Goal: Task Accomplishment & Management: Complete application form

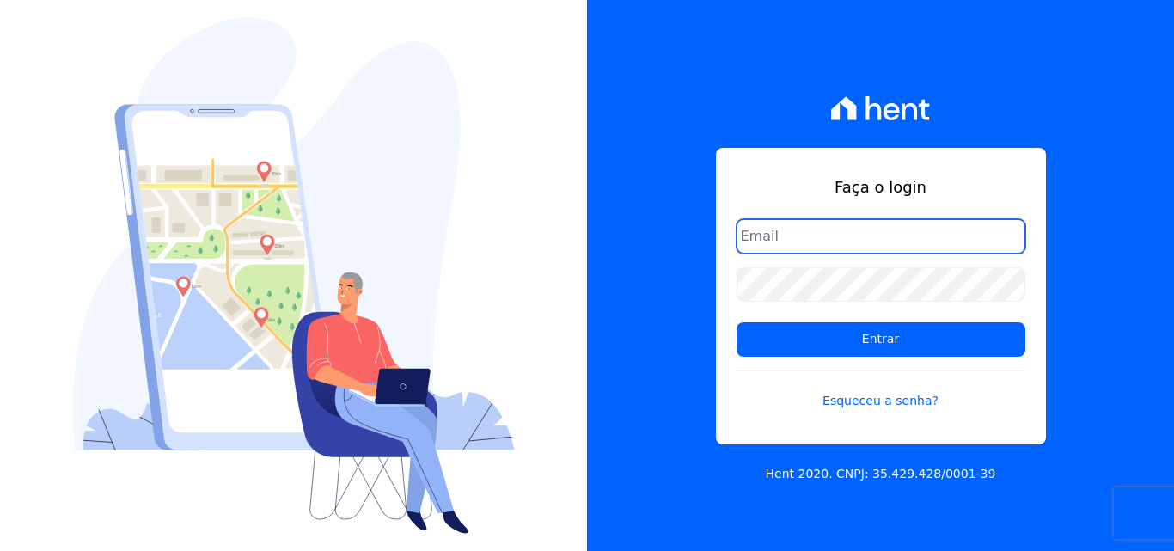
type input "rodrigo.villalva@grupozarin.com.br"
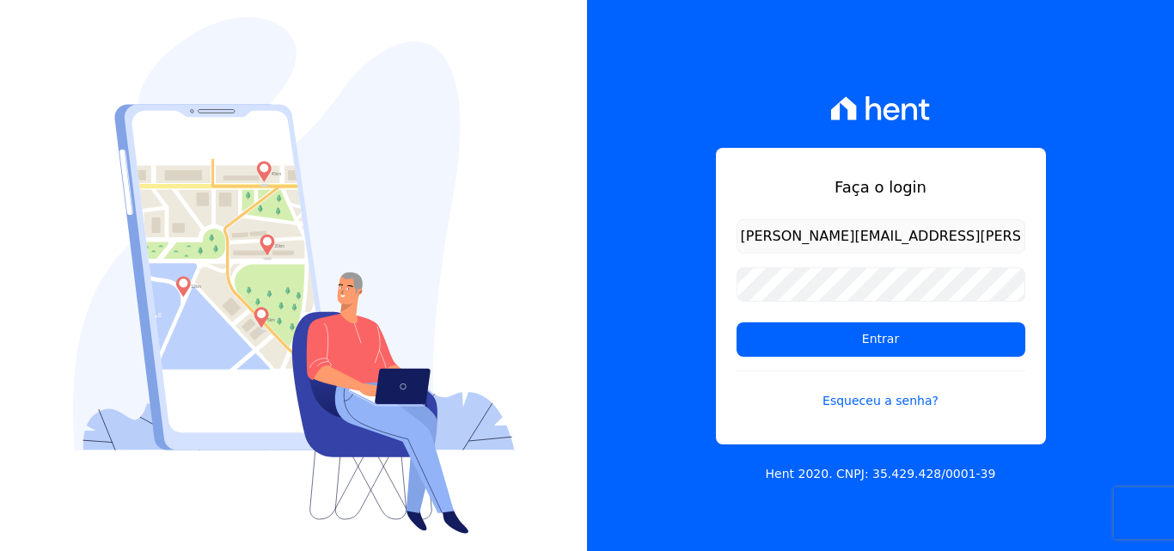
click at [937, 236] on input "rodrigo.villalva@grupozarin.com.br" at bounding box center [881, 236] width 289 height 34
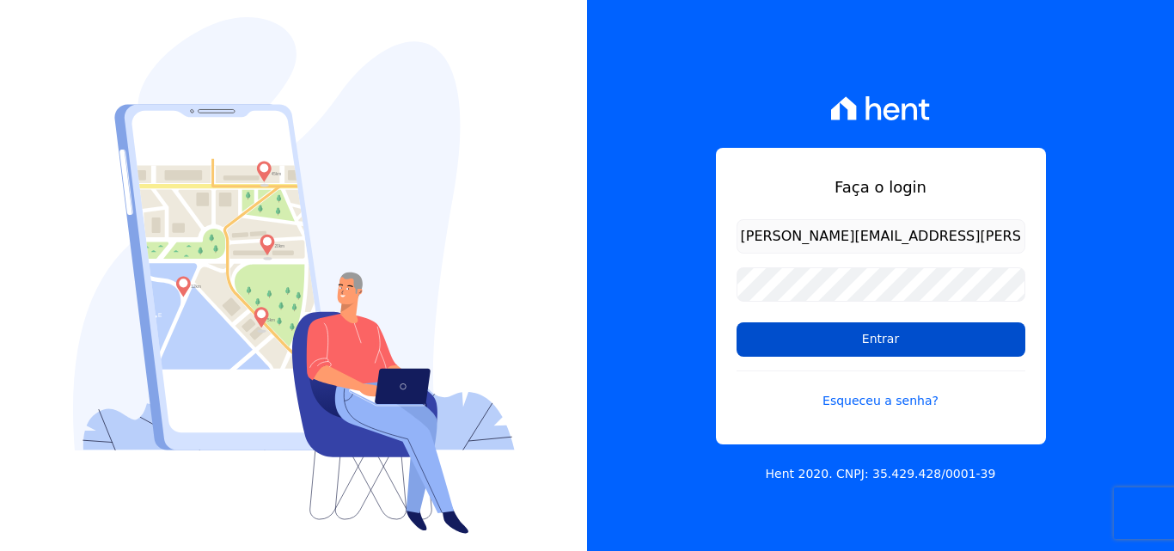
click at [860, 346] on input "Entrar" at bounding box center [881, 339] width 289 height 34
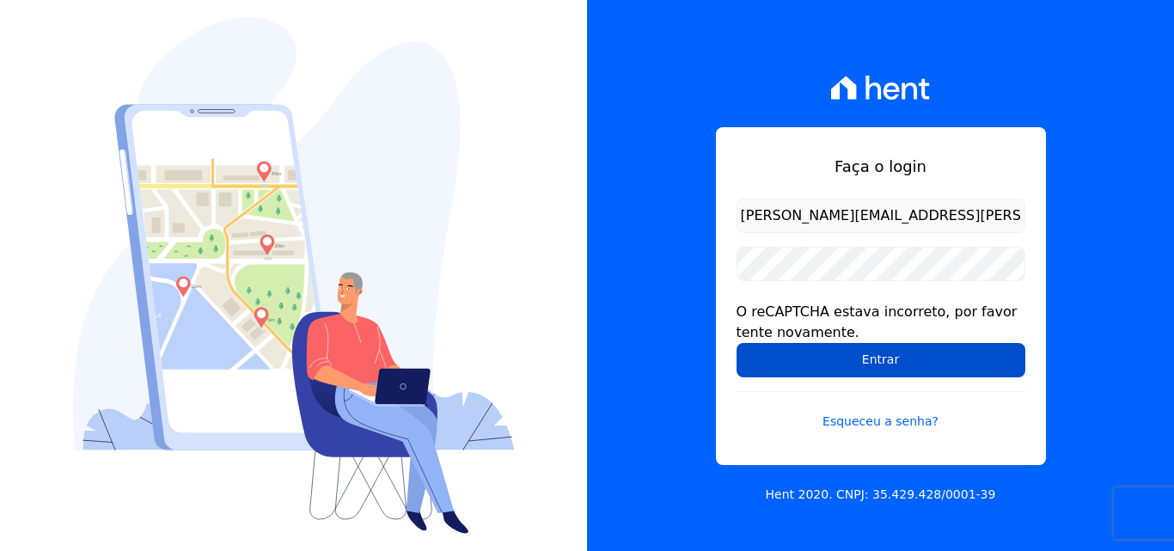
click at [865, 358] on input "Entrar" at bounding box center [881, 360] width 289 height 34
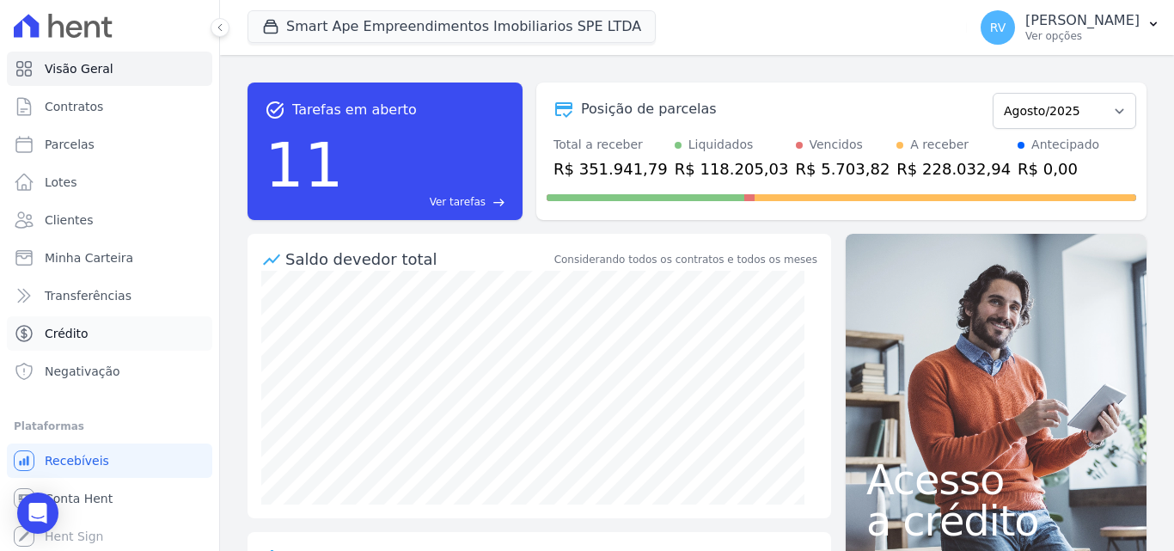
scroll to position [3, 0]
click at [88, 496] on span "Conta Hent" at bounding box center [79, 495] width 68 height 17
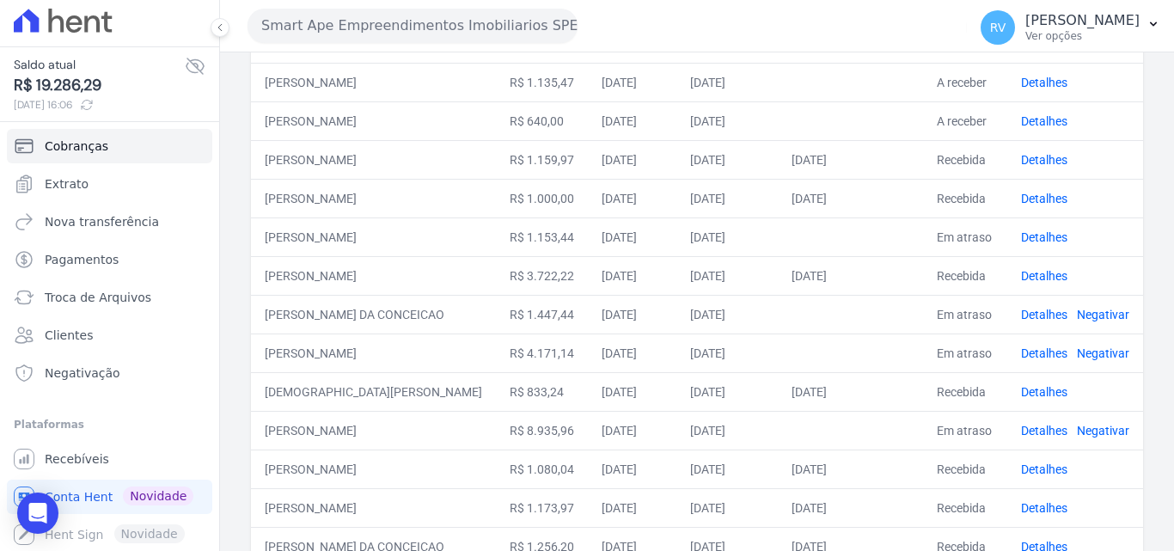
scroll to position [6, 0]
click at [65, 456] on span "Recebíveis" at bounding box center [77, 458] width 64 height 17
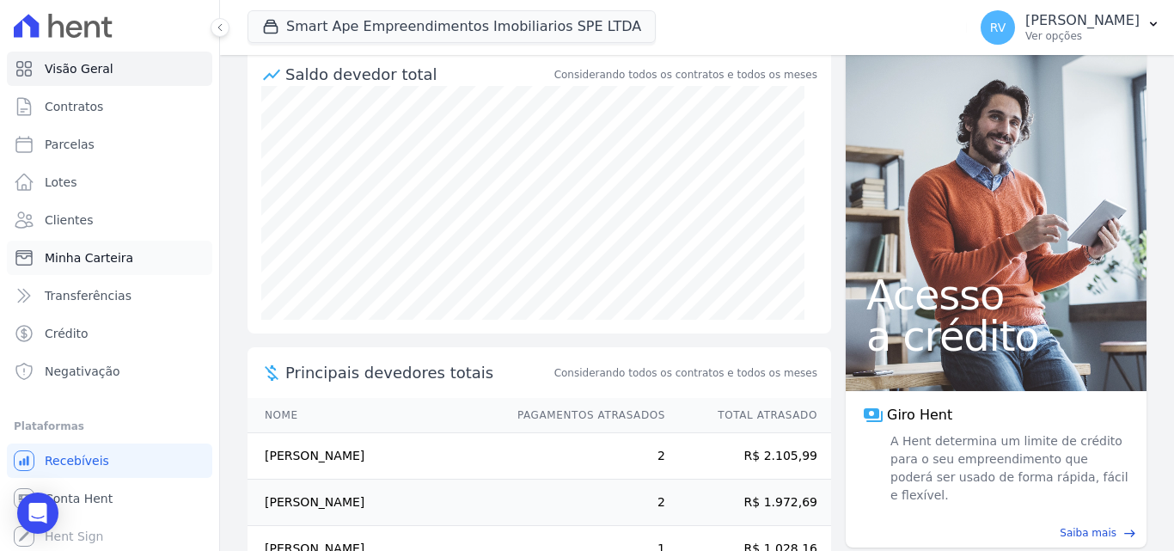
scroll to position [155, 0]
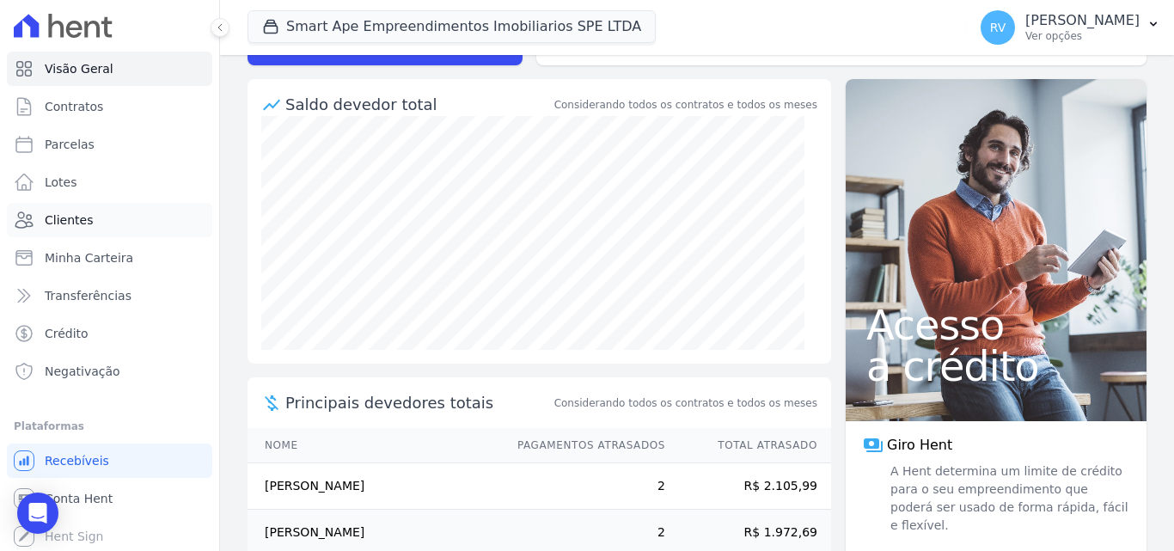
click at [81, 217] on span "Clientes" at bounding box center [69, 219] width 48 height 17
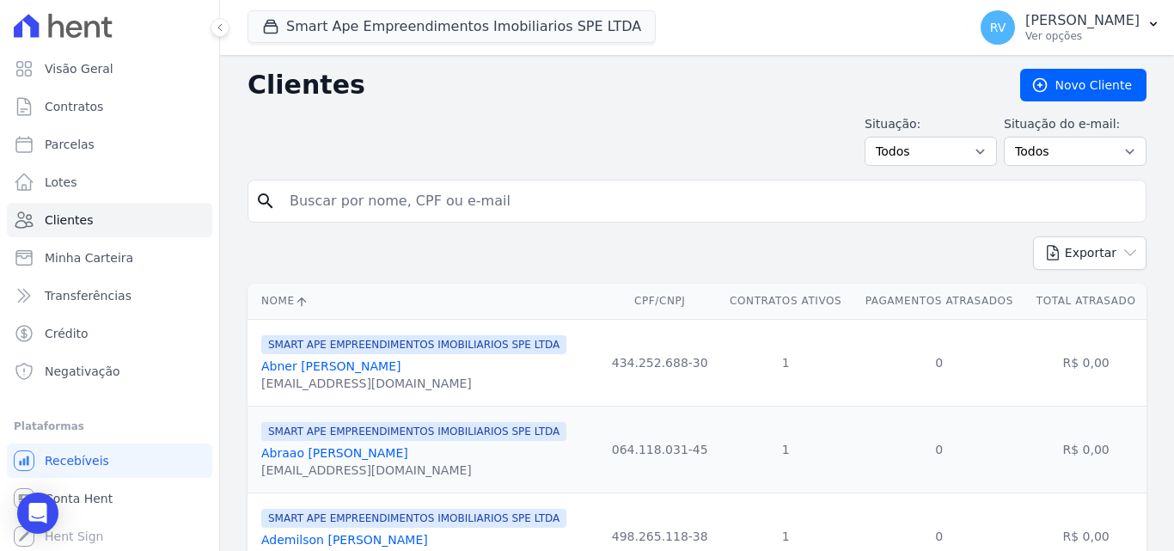
click at [394, 201] on input "search" at bounding box center [709, 201] width 860 height 34
click at [412, 208] on input "search" at bounding box center [709, 201] width 860 height 34
paste input "[PERSON_NAME]"
type input "[PERSON_NAME]"
click at [265, 195] on icon "search" at bounding box center [265, 201] width 21 height 21
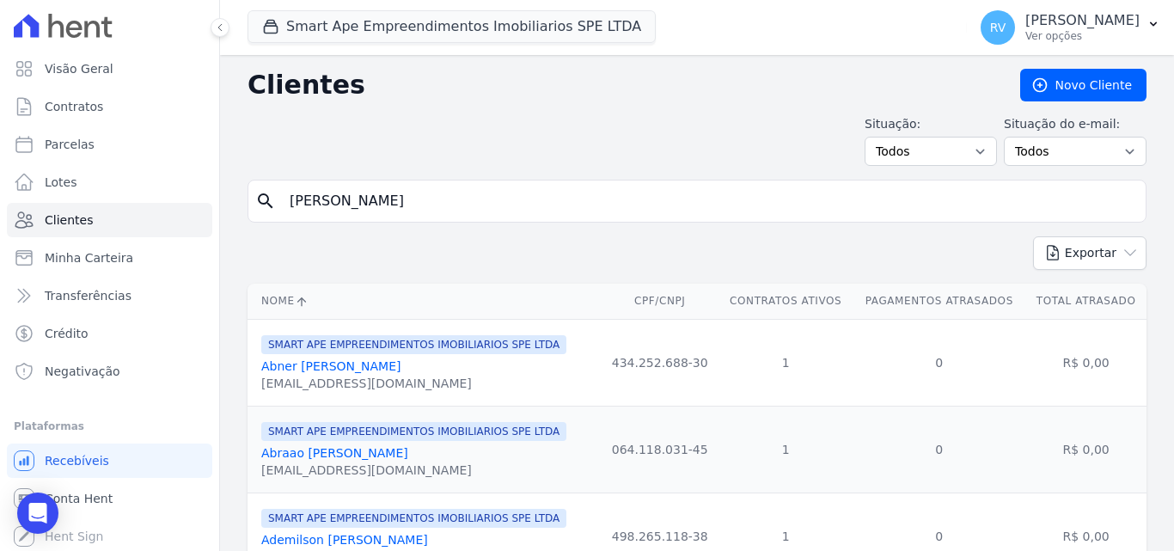
click at [481, 205] on input "[PERSON_NAME]" at bounding box center [709, 201] width 860 height 34
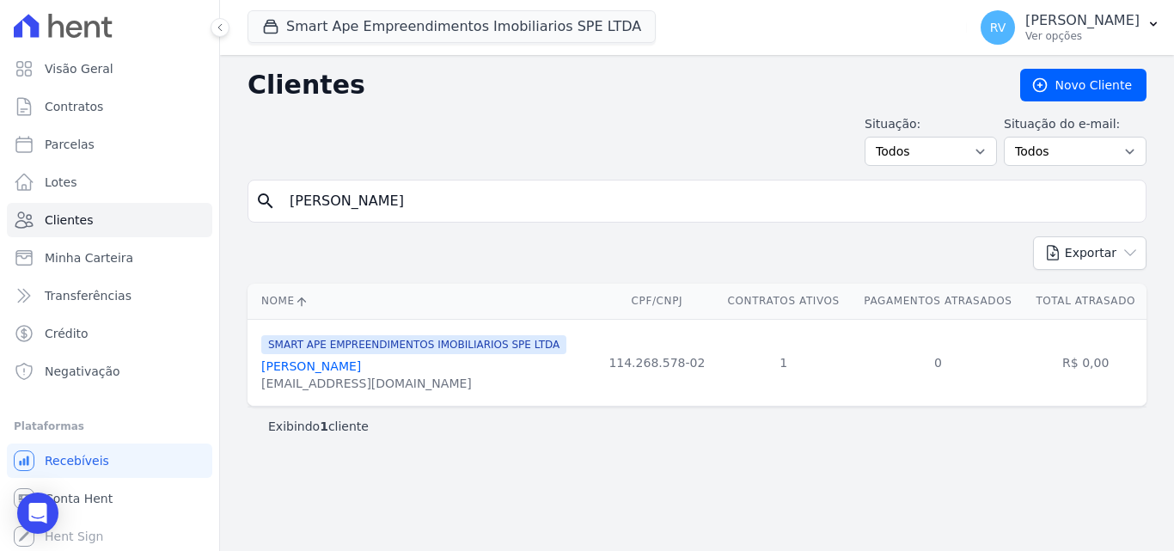
click at [353, 368] on link "Geraldo Gomes Da Silva" at bounding box center [311, 366] width 100 height 14
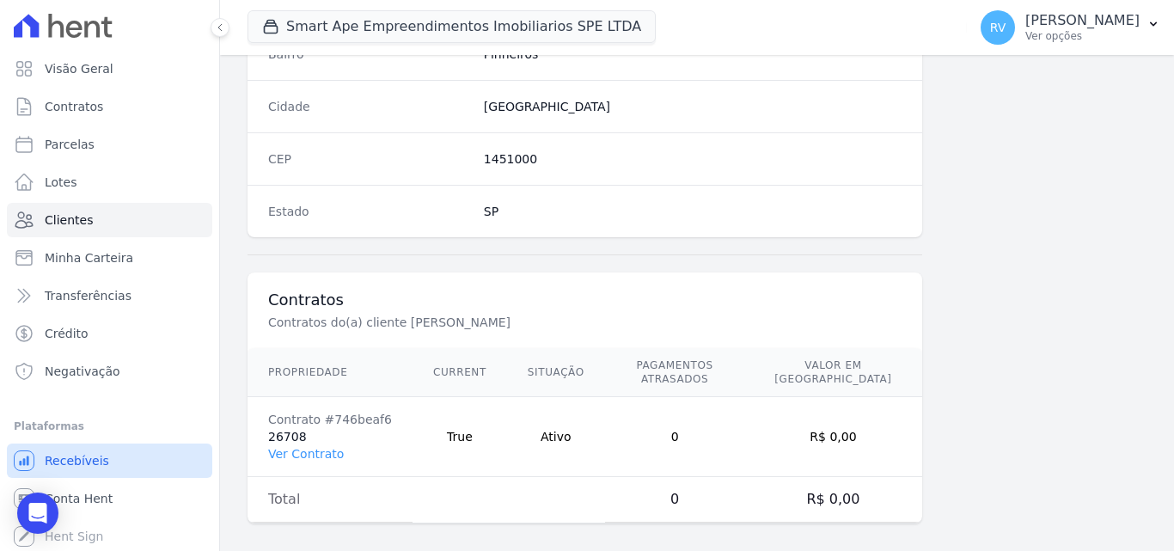
scroll to position [3, 0]
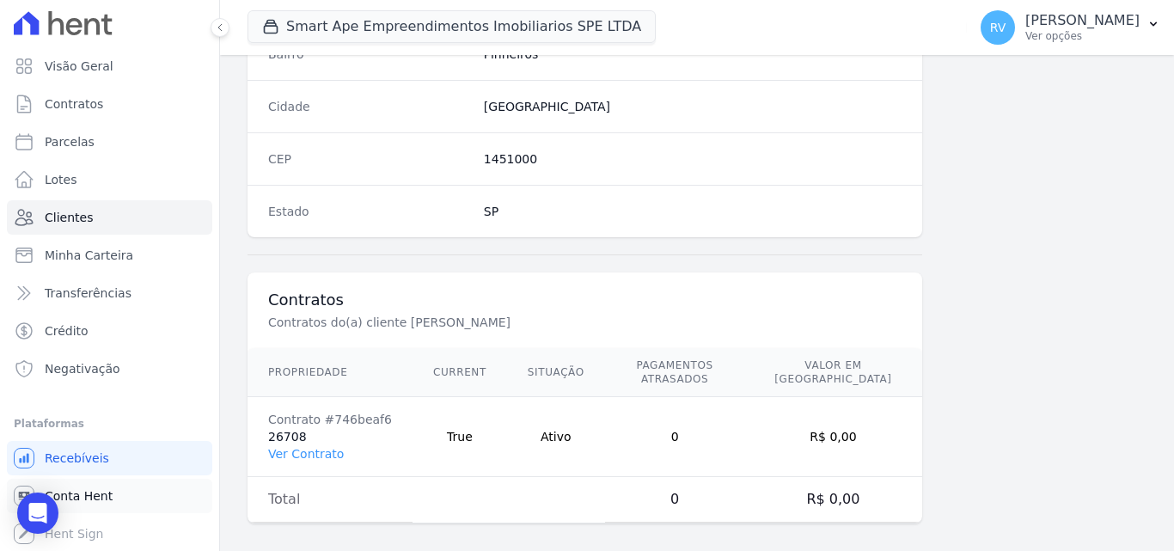
click at [85, 495] on span "Conta Hent" at bounding box center [79, 495] width 68 height 17
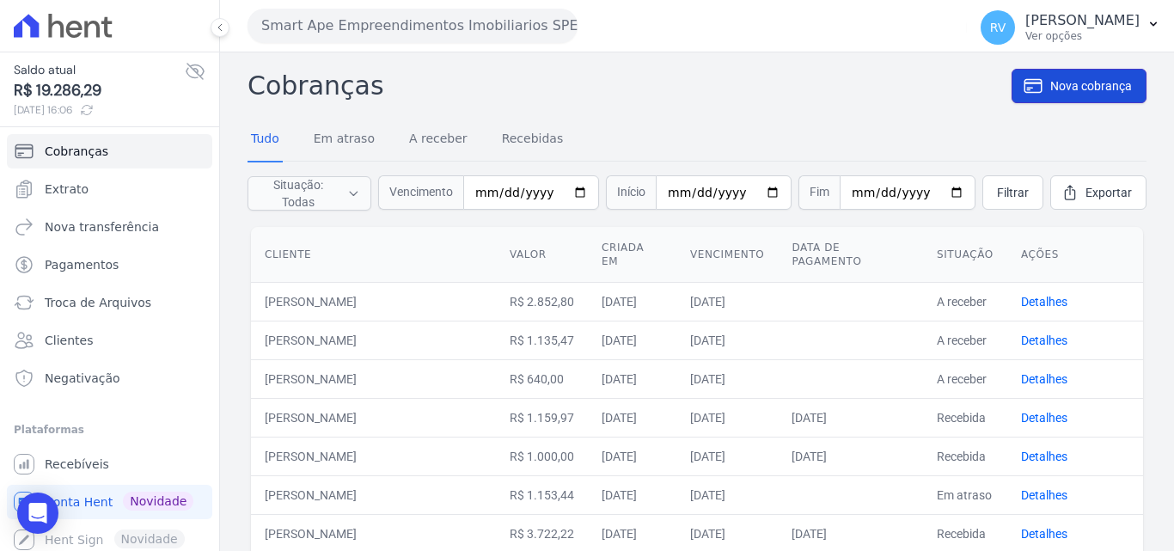
click at [1053, 88] on span "Nova cobrança" at bounding box center [1092, 85] width 82 height 17
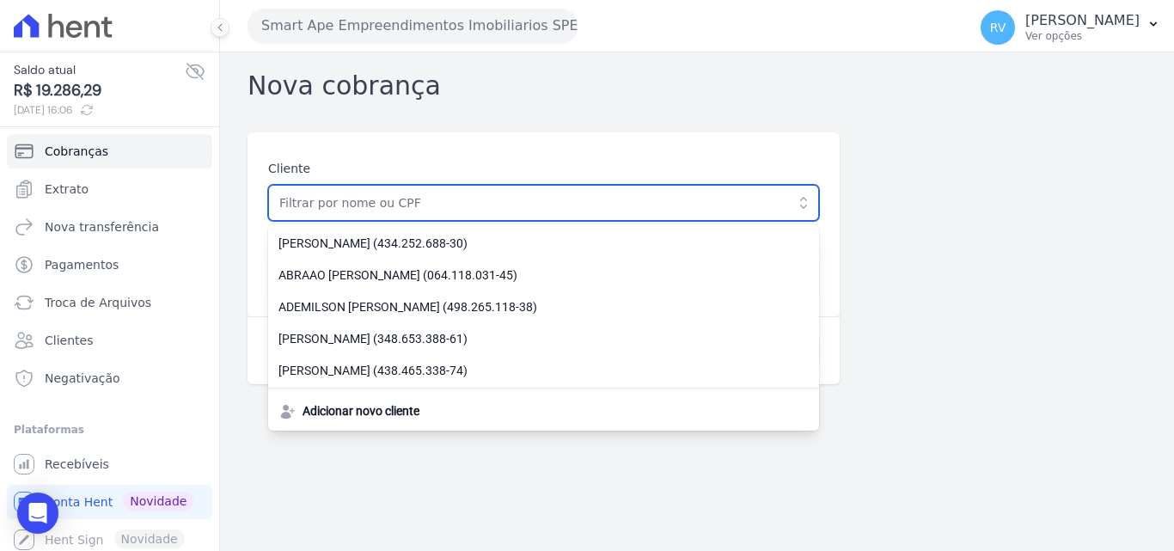
click at [454, 207] on input "text" at bounding box center [543, 203] width 551 height 36
click at [674, 201] on input "text" at bounding box center [543, 203] width 551 height 36
click at [333, 204] on input "text" at bounding box center [543, 203] width 551 height 36
paste input "114.268.578-02"
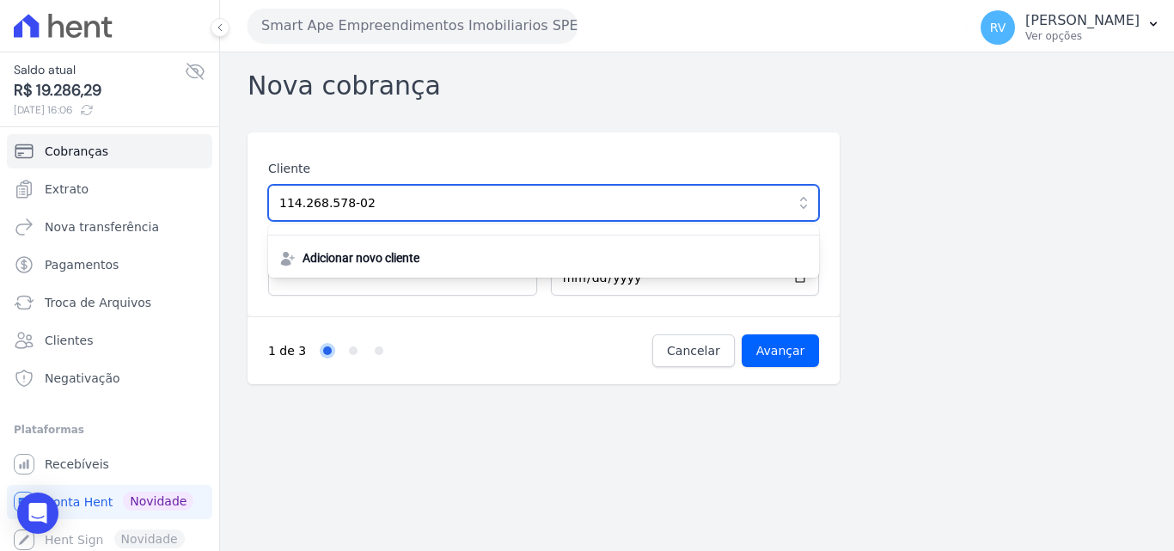
click at [419, 208] on input "114.268.578-02" at bounding box center [543, 203] width 551 height 36
type input "114.268.578-02"
click at [742, 334] on input "Avançar" at bounding box center [781, 350] width 78 height 33
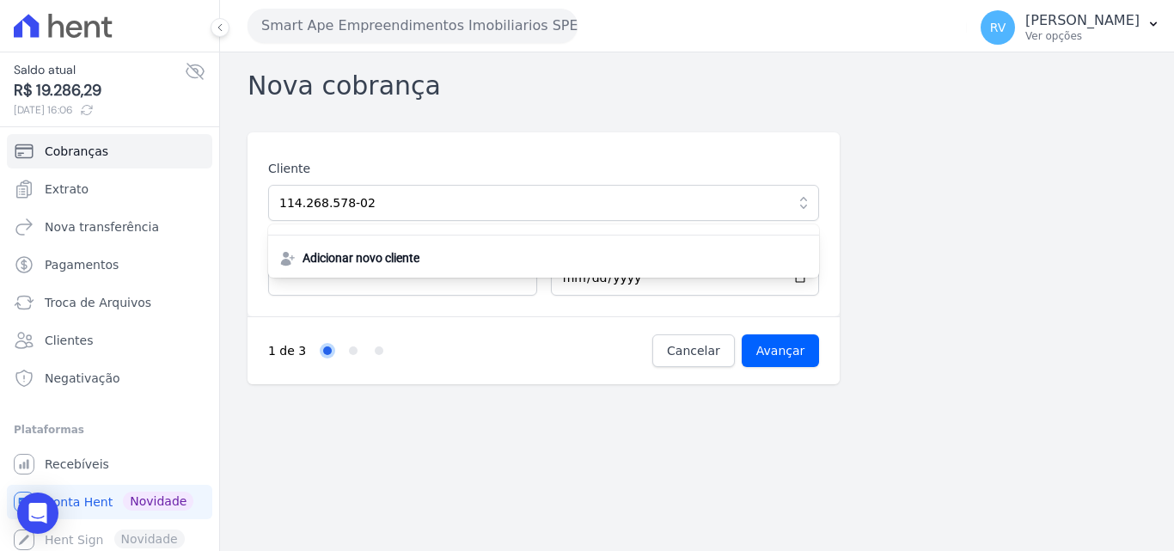
click at [911, 188] on div "Cliente 114.268.578-02 Adicionar novo cliente Valor Vencimento 2025-08-19 1 de …" at bounding box center [697, 258] width 899 height 252
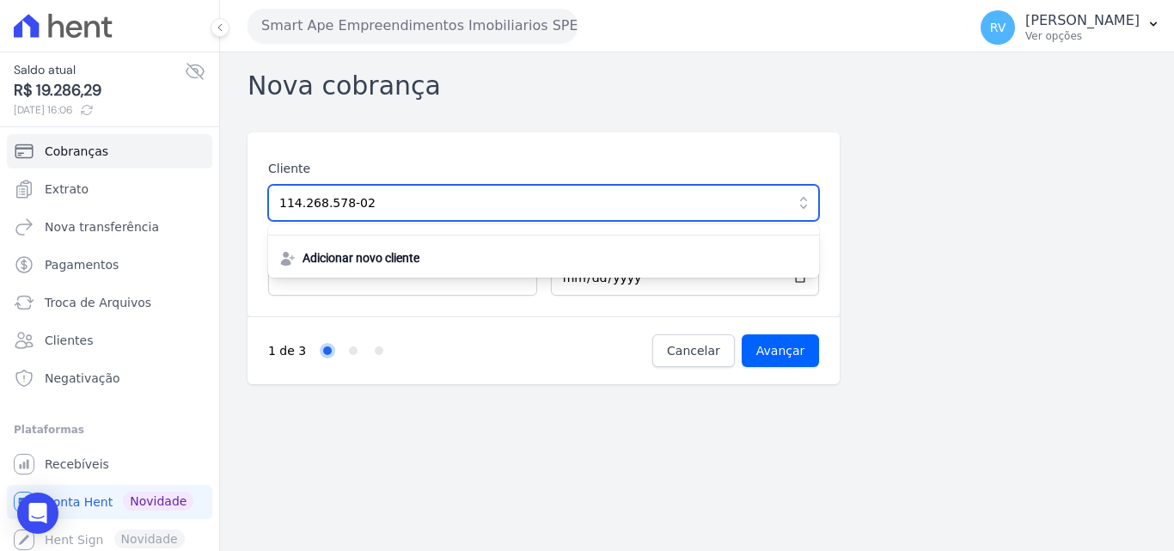
click at [542, 191] on input "114.268.578-02" at bounding box center [543, 203] width 551 height 36
drag, startPoint x: 462, startPoint y: 204, endPoint x: 0, endPoint y: 204, distance: 461.6
click at [0, 204] on div "Saldo atual R$ 19.286,29 18/08/2025, 16:06 Cobranças Extrato Nova transferência…" at bounding box center [587, 275] width 1174 height 551
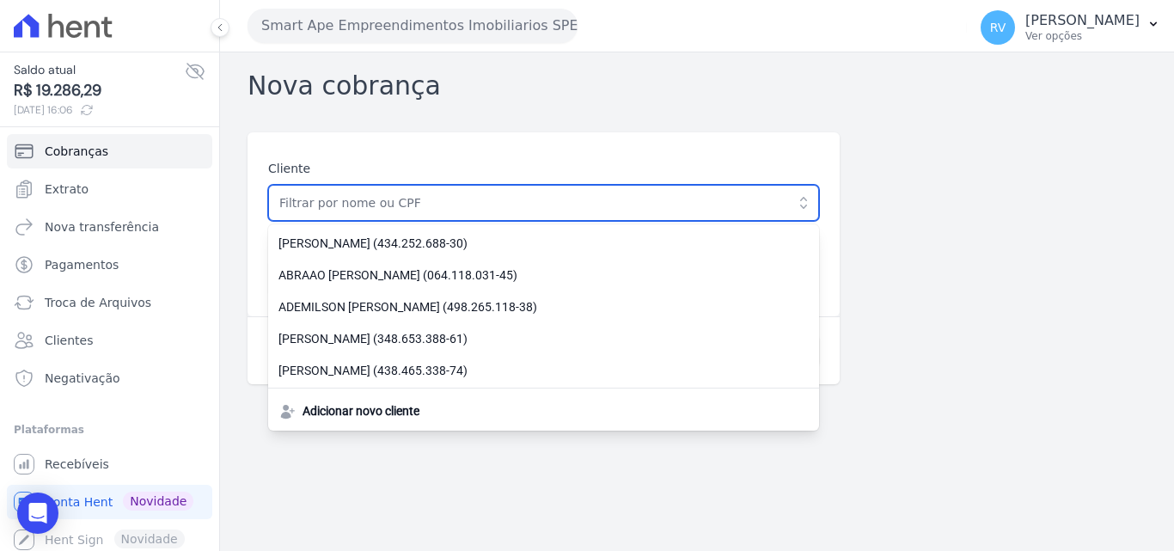
click at [395, 205] on input "text" at bounding box center [543, 203] width 551 height 36
paste input "[PERSON_NAME]"
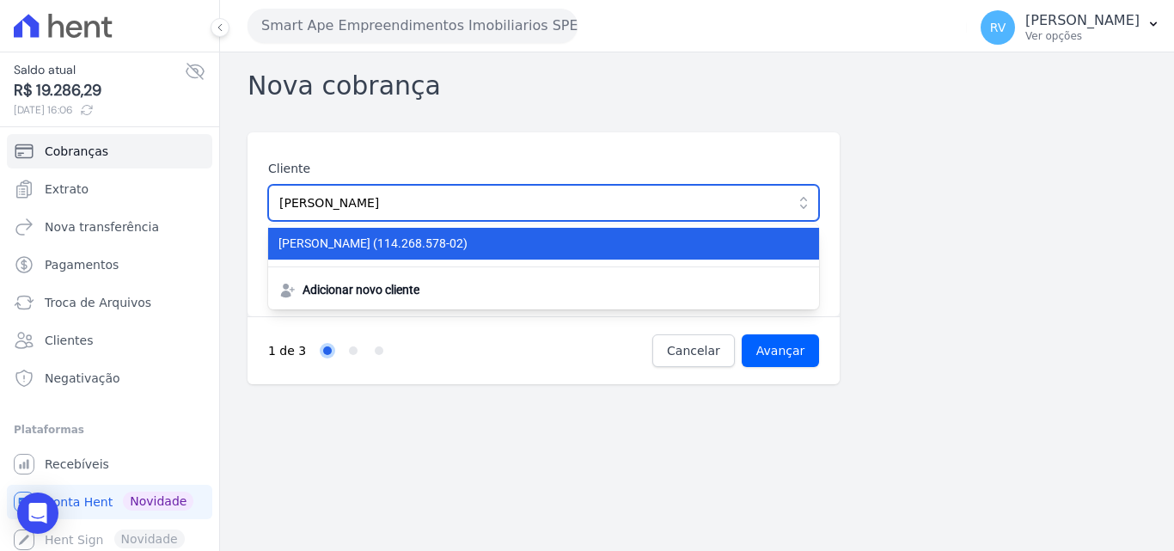
type input "[PERSON_NAME]"
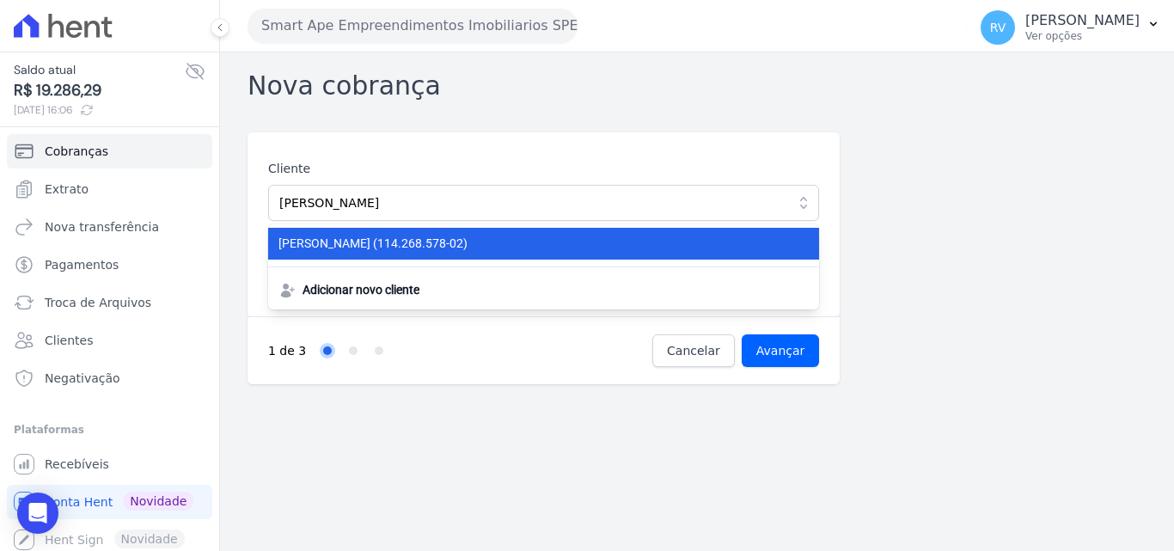
click at [475, 244] on span "GERALDO GOMES DA SILVA (114.268.578-02)" at bounding box center [534, 244] width 510 height 18
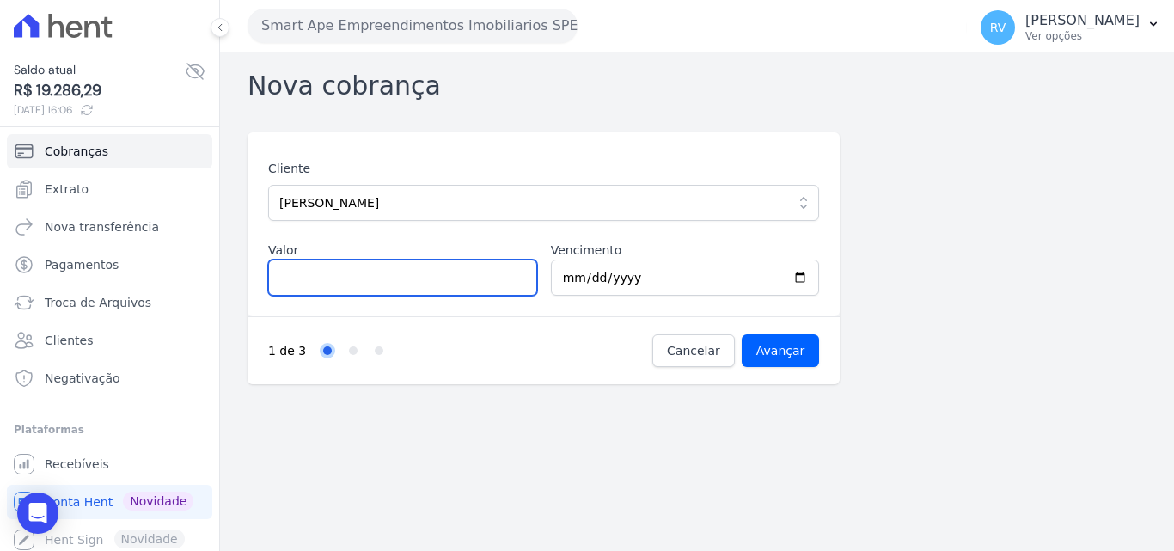
click at [401, 277] on input "Valor" at bounding box center [402, 278] width 269 height 36
type input "899.05"
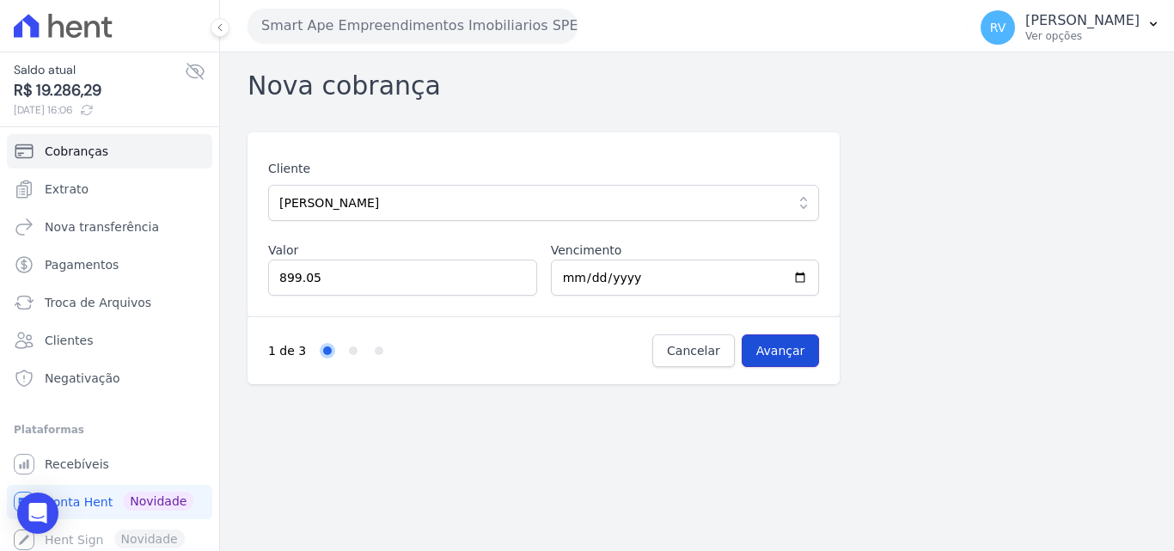
click at [785, 345] on input "Avançar" at bounding box center [781, 350] width 78 height 33
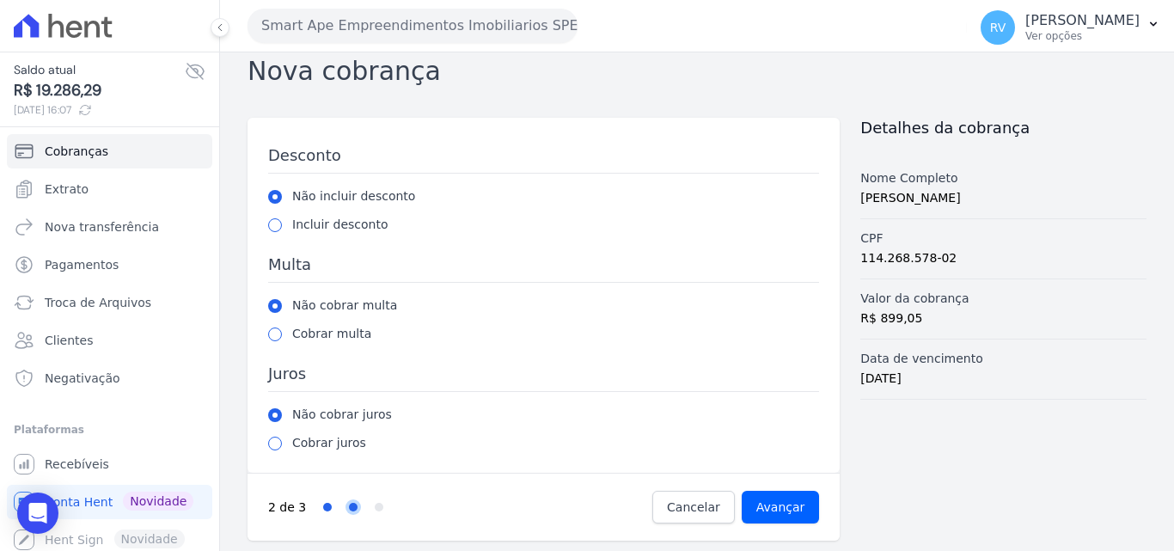
scroll to position [18, 0]
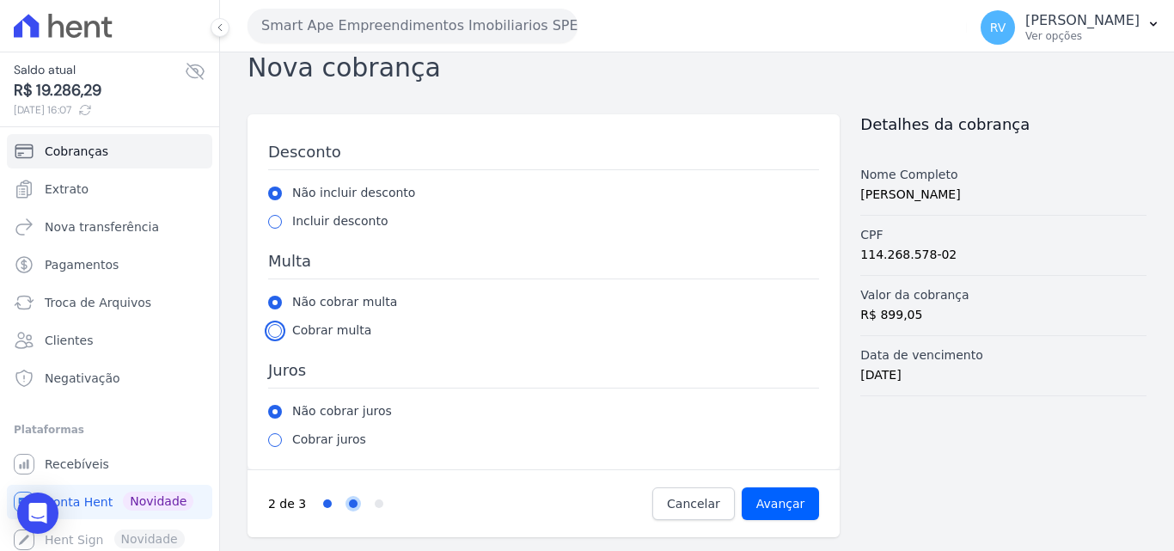
click at [271, 330] on input "radio" at bounding box center [275, 331] width 14 height 14
radio input "true"
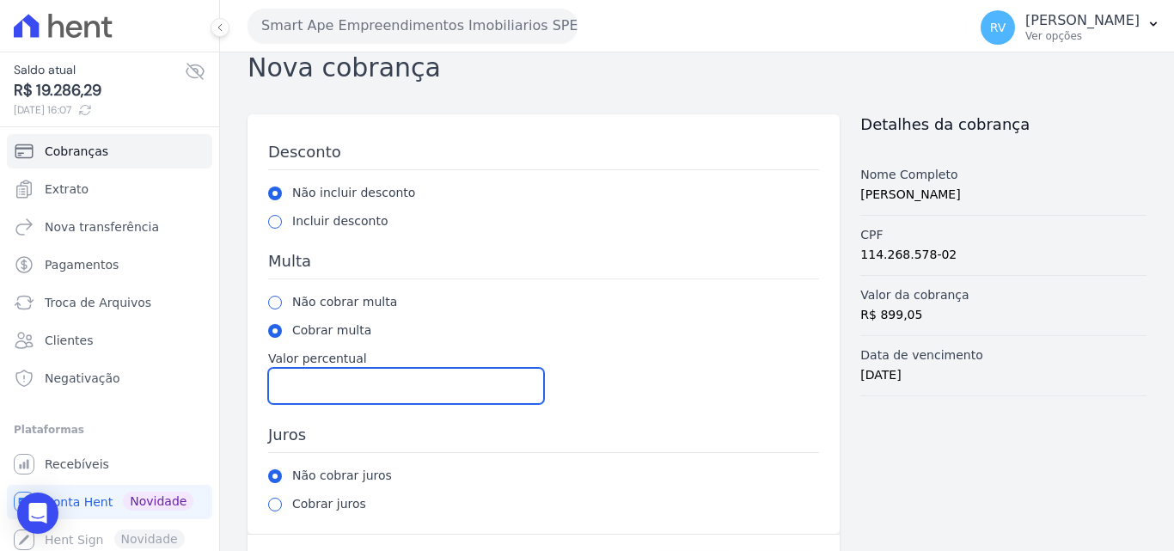
click at [384, 383] on input "Valor percentual" at bounding box center [406, 386] width 276 height 36
type input "2.00"
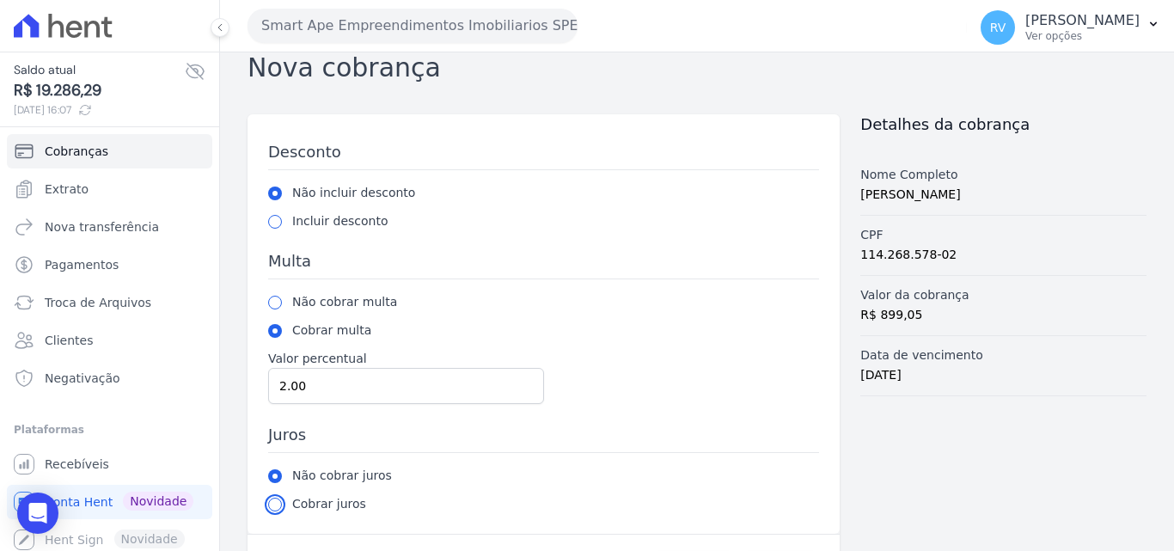
click at [274, 504] on input "radio" at bounding box center [275, 505] width 14 height 14
radio input "true"
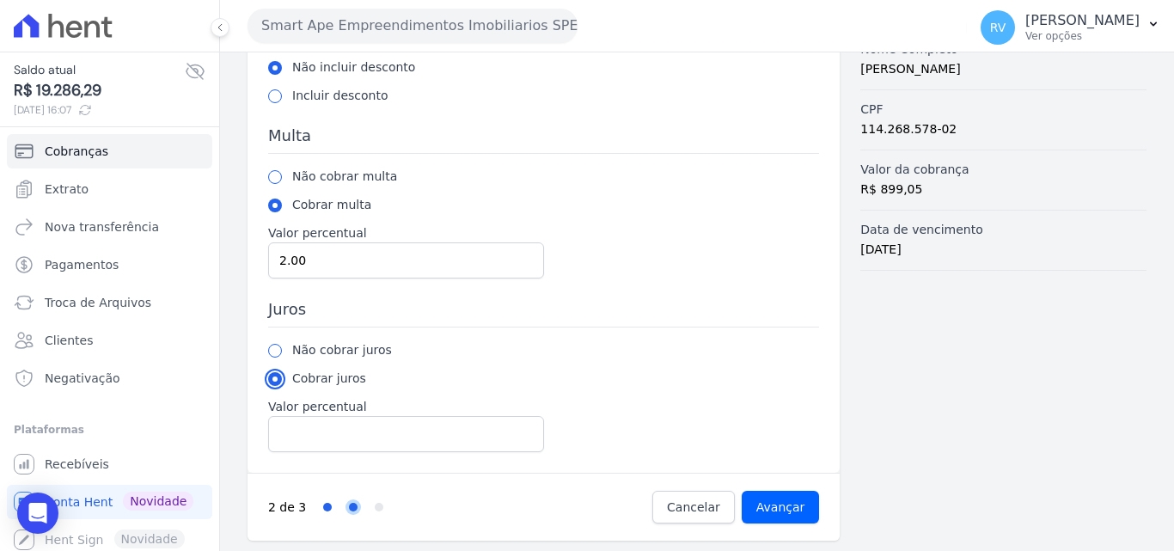
scroll to position [147, 0]
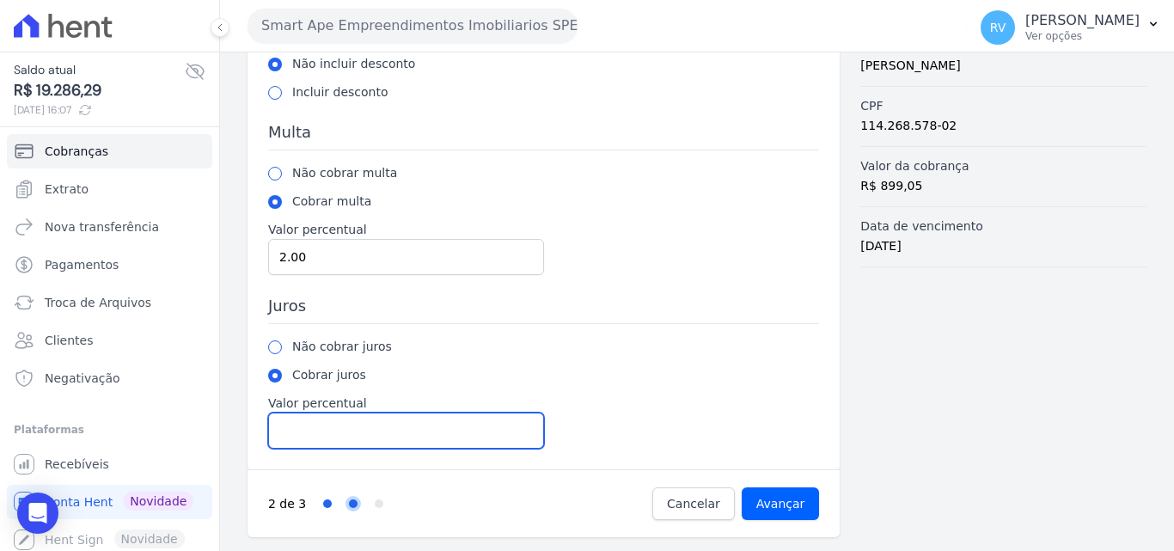
click at [381, 440] on input "Valor percentual" at bounding box center [406, 431] width 276 height 36
type input "1.00"
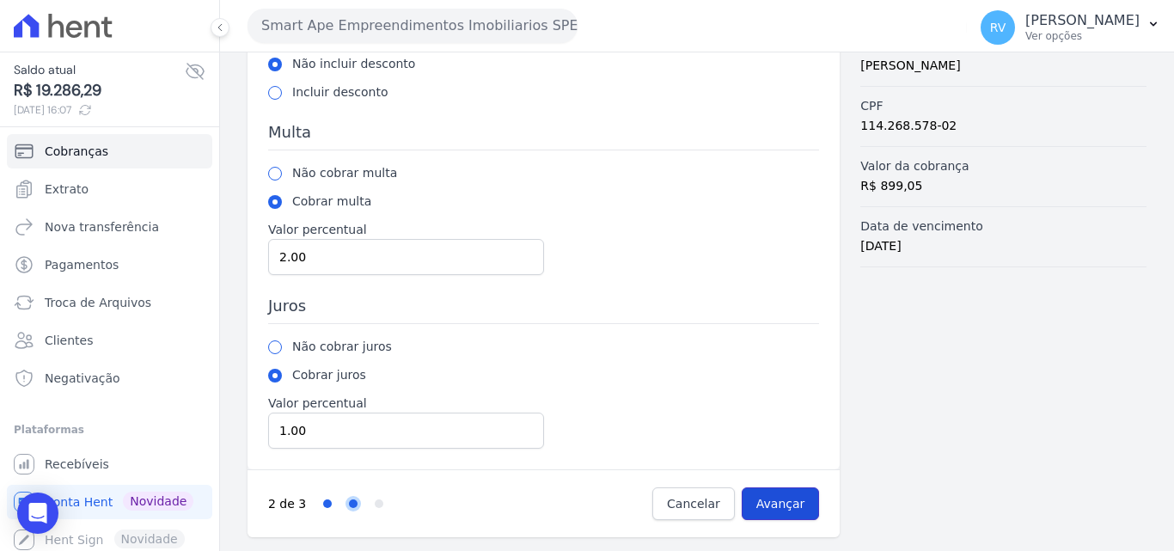
click at [774, 504] on input "Avançar" at bounding box center [781, 503] width 78 height 33
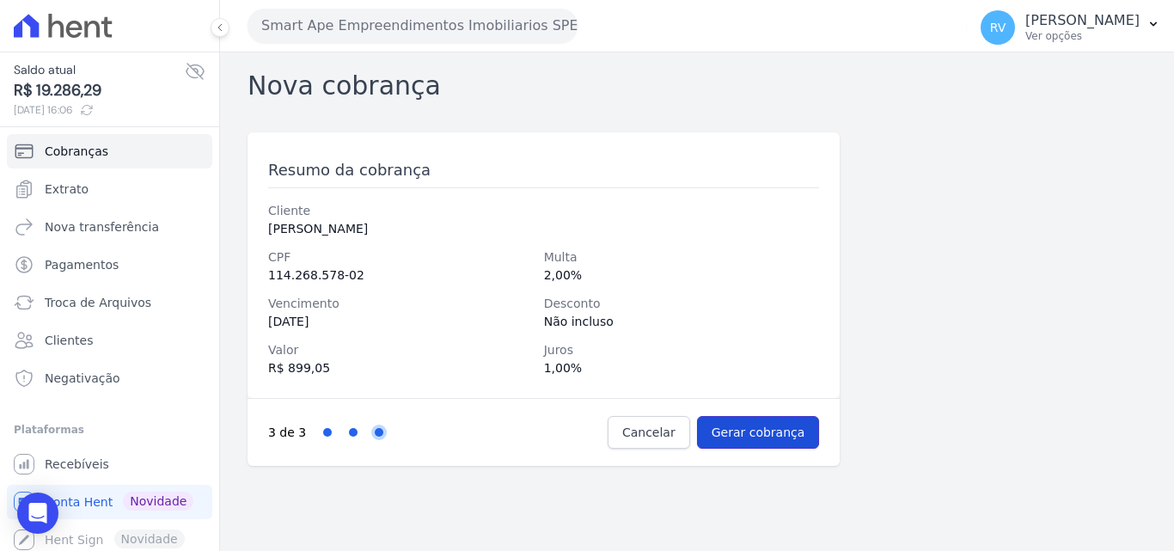
click at [766, 435] on input "Gerar cobrança" at bounding box center [758, 432] width 123 height 33
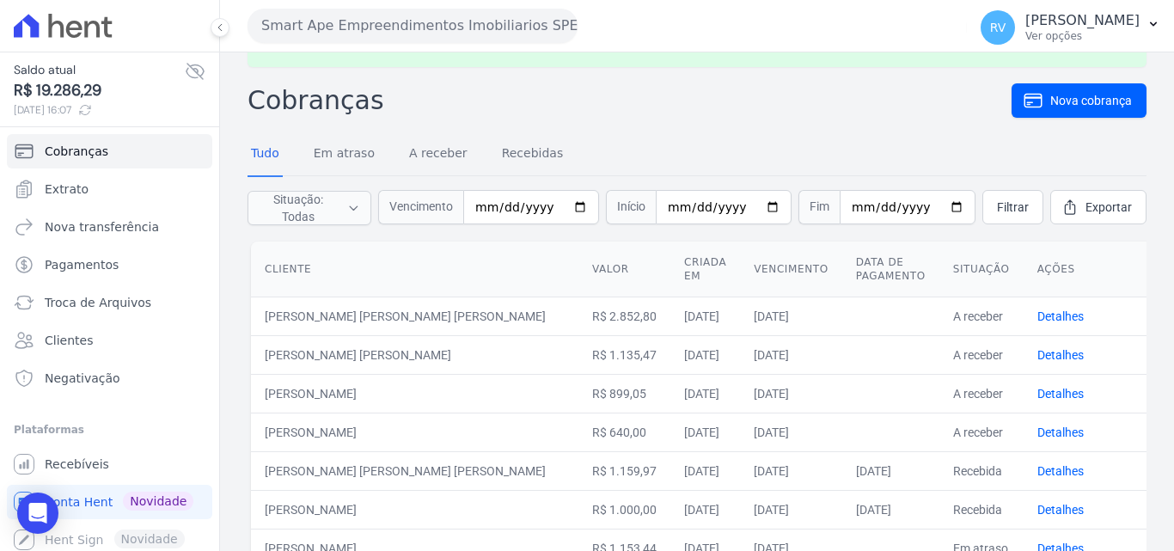
scroll to position [86, 0]
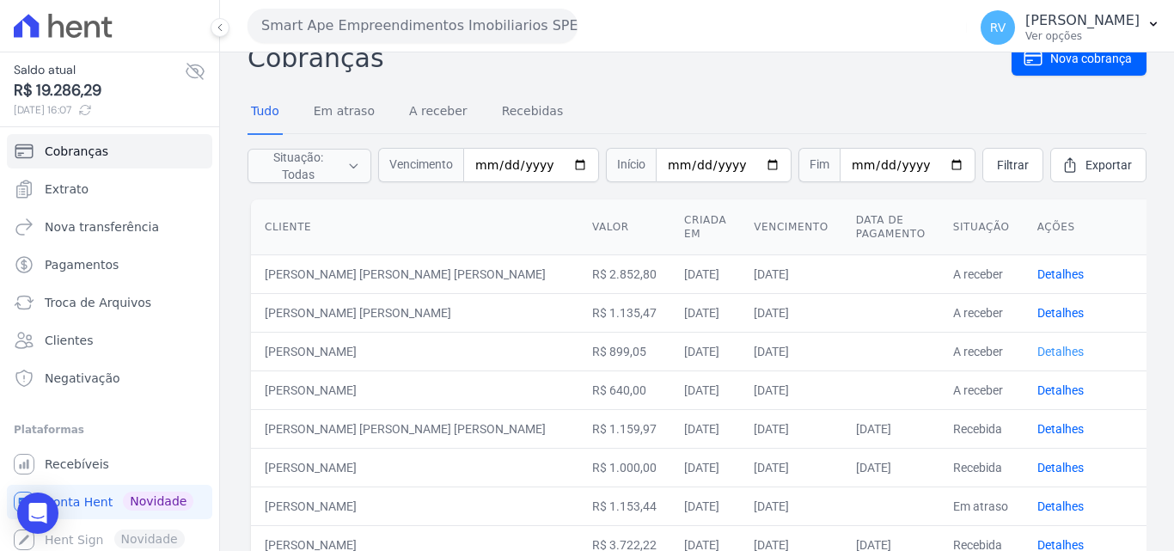
click at [1038, 348] on link "Detalhes" at bounding box center [1061, 352] width 46 height 14
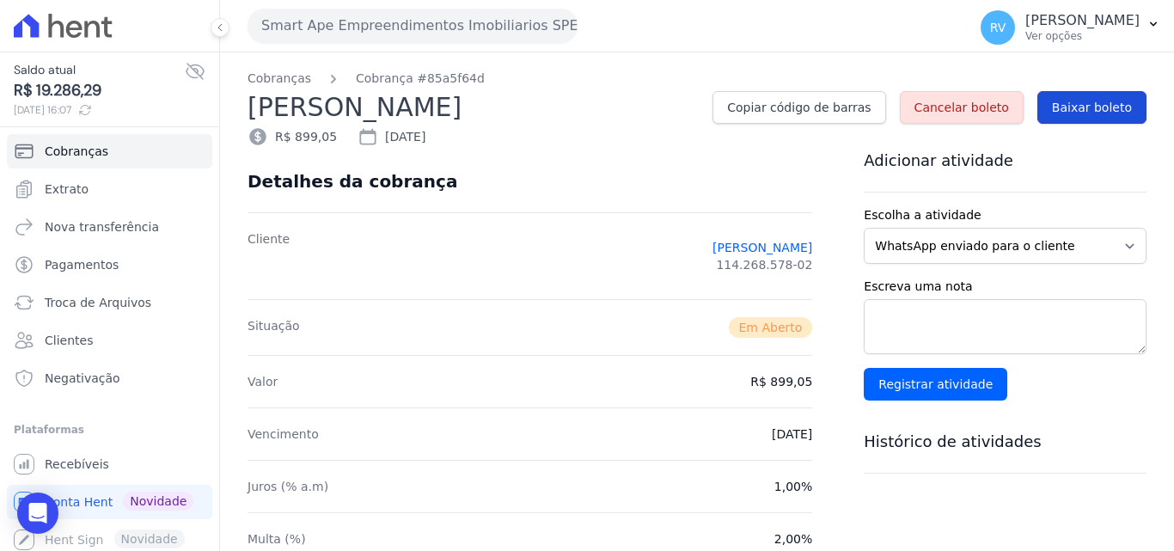
click at [1075, 105] on span "Baixar boleto" at bounding box center [1092, 107] width 80 height 17
click at [1144, 15] on button "RV [PERSON_NAME] Ver opções" at bounding box center [1070, 27] width 207 height 48
click at [704, 23] on div "Smart Ape Empreendimentos Imobiliarios SPE LTDA Você possui apenas um empreendi…" at bounding box center [604, 25] width 713 height 53
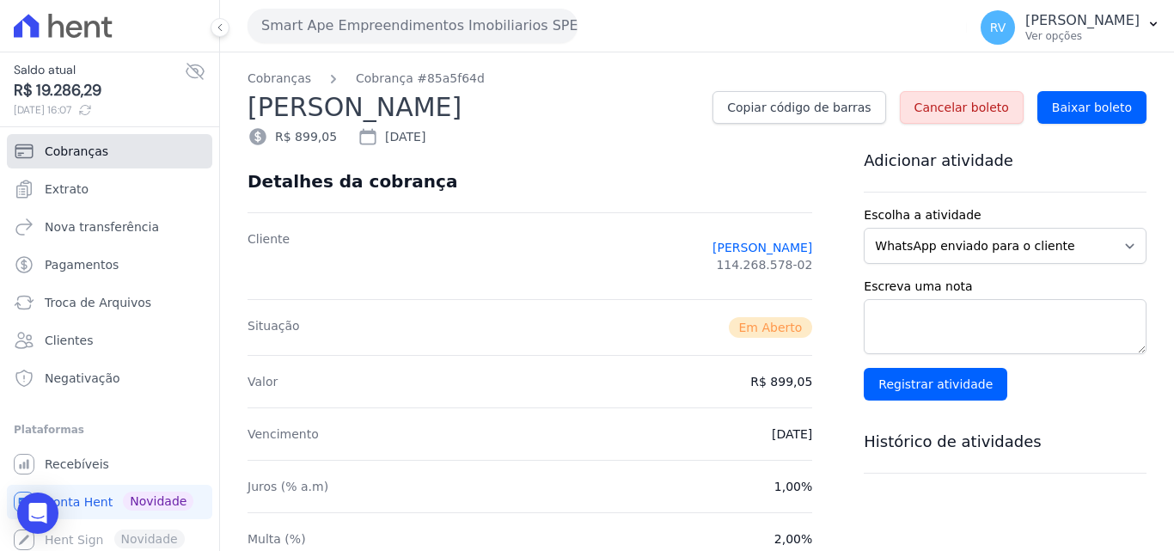
click at [39, 146] on link "Cobranças" at bounding box center [109, 151] width 205 height 34
